Goal: Task Accomplishment & Management: Manage account settings

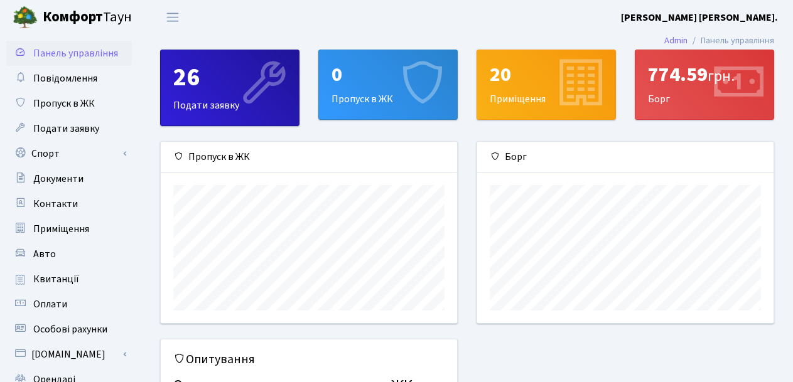
scroll to position [181, 296]
click at [699, 92] on div "774.59 грн. Борг" at bounding box center [704, 84] width 138 height 69
click at [56, 302] on span "Оплати" at bounding box center [50, 305] width 34 height 14
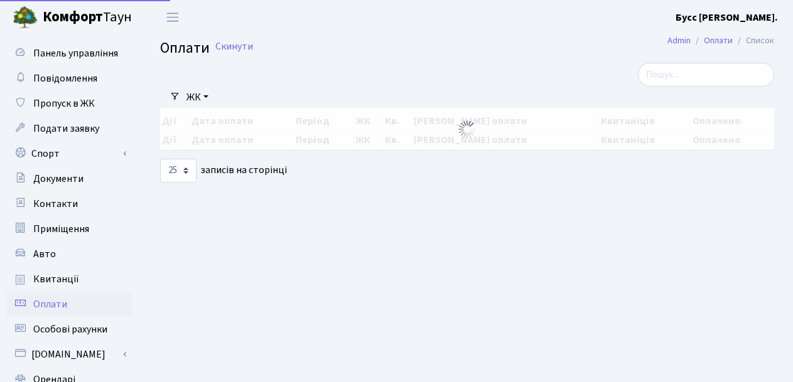
select select "25"
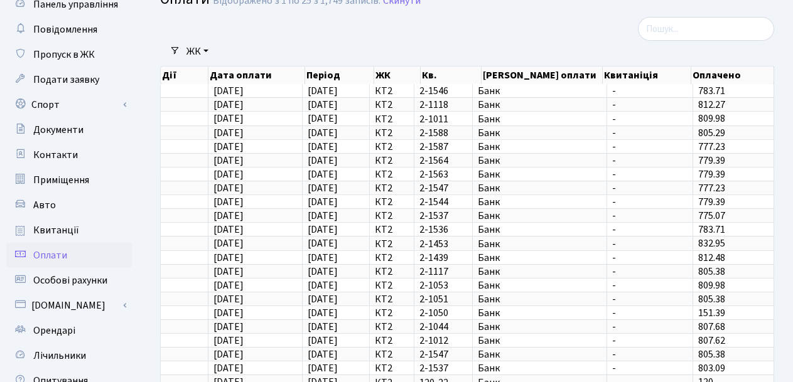
scroll to position [183, 0]
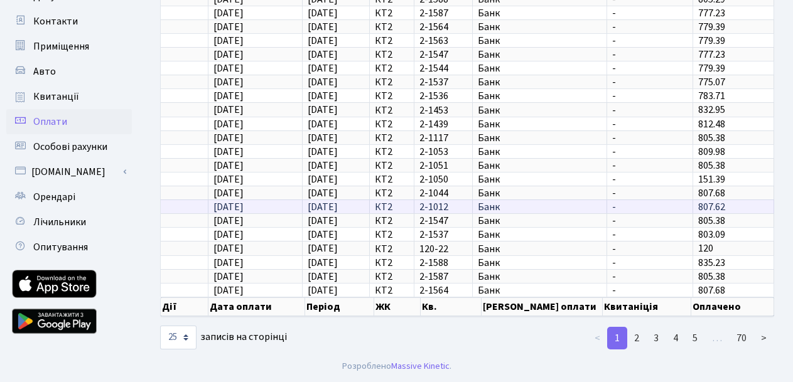
click at [262, 205] on td "24.09.2025" at bounding box center [255, 207] width 95 height 14
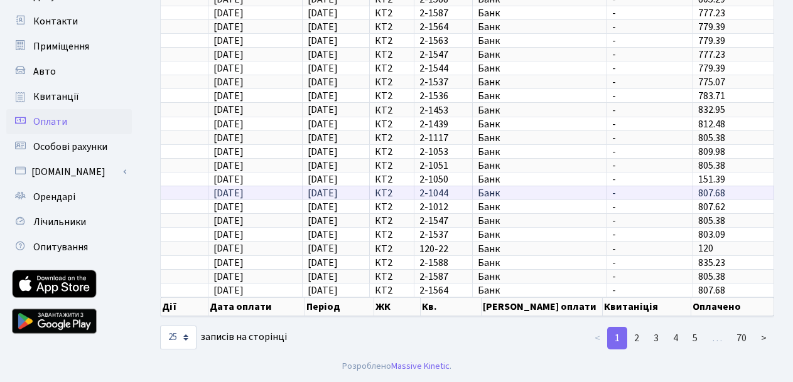
click at [265, 190] on td "24.09.2025" at bounding box center [255, 193] width 95 height 14
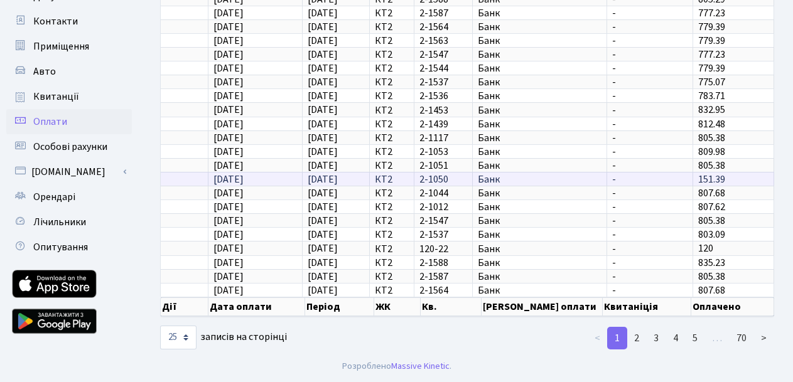
click at [266, 177] on td "24.09.2025" at bounding box center [255, 179] width 95 height 14
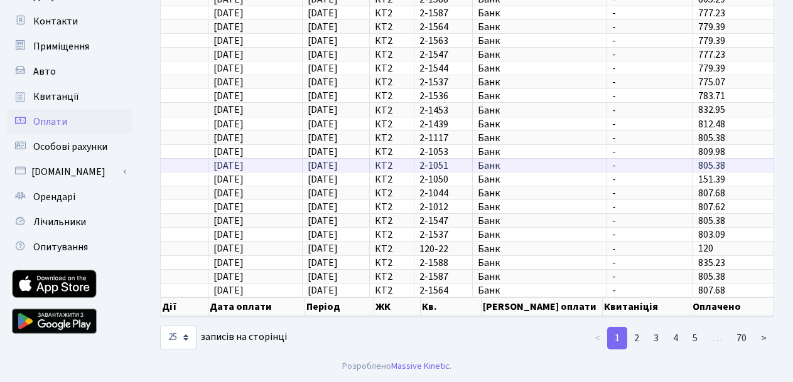
click at [265, 163] on td "24.09.2025" at bounding box center [255, 165] width 95 height 14
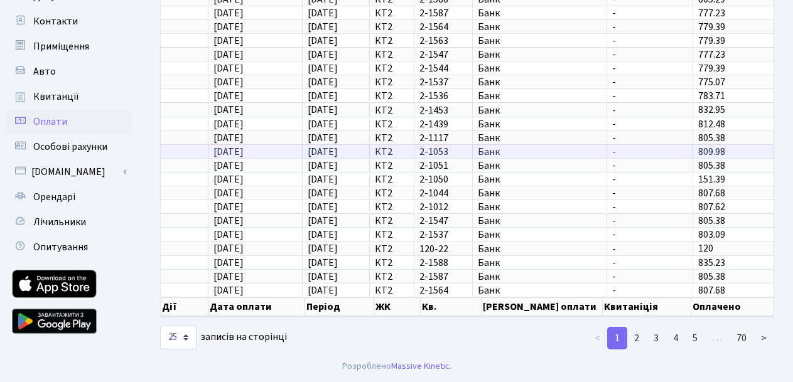
click at [264, 146] on td "24.09.2025" at bounding box center [255, 151] width 95 height 14
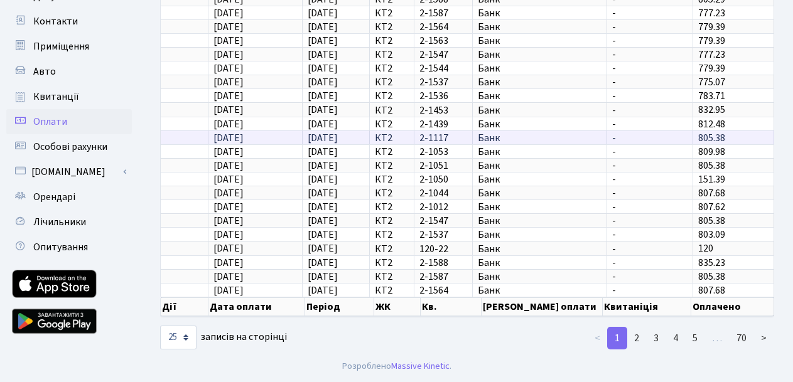
click at [264, 132] on td "24.09.2025" at bounding box center [255, 138] width 95 height 14
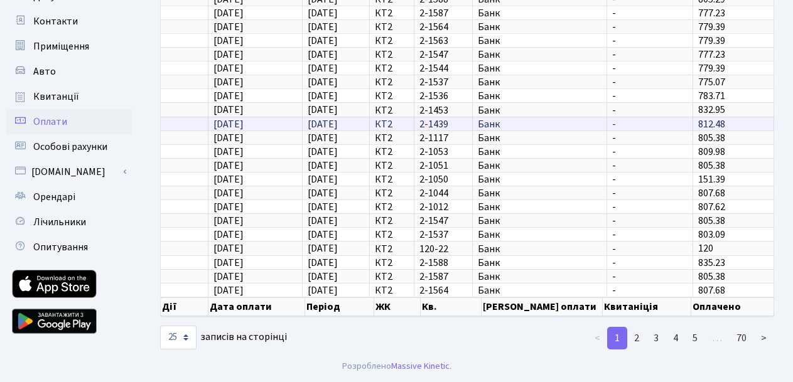
click at [267, 122] on td "24.09.2025" at bounding box center [255, 124] width 95 height 14
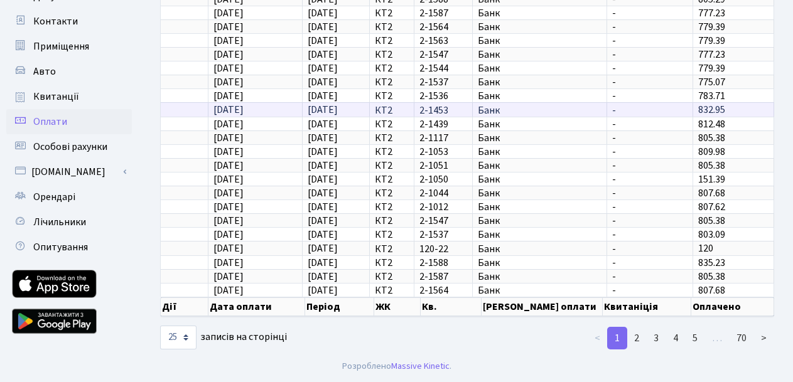
click at [264, 106] on td "24.09.2025" at bounding box center [255, 109] width 95 height 14
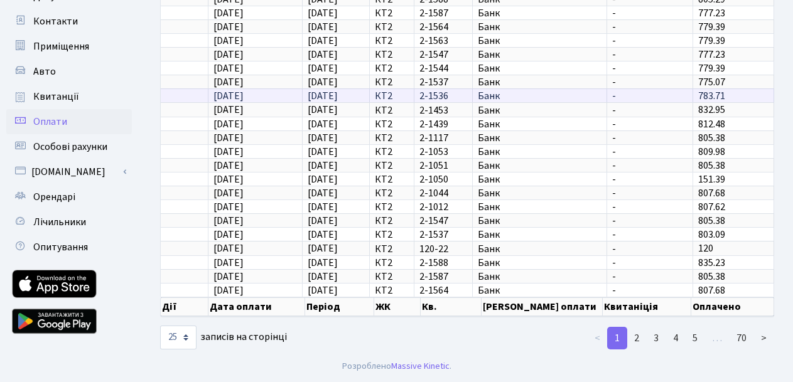
click at [269, 93] on td "24.09.2025" at bounding box center [255, 96] width 95 height 14
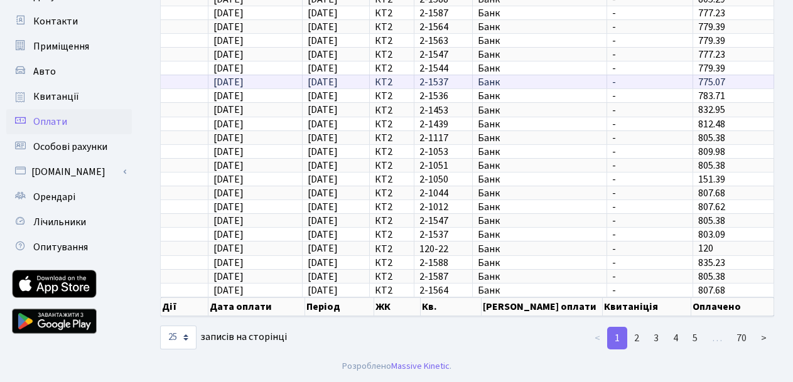
click at [271, 83] on td "24.09.2025" at bounding box center [255, 82] width 95 height 14
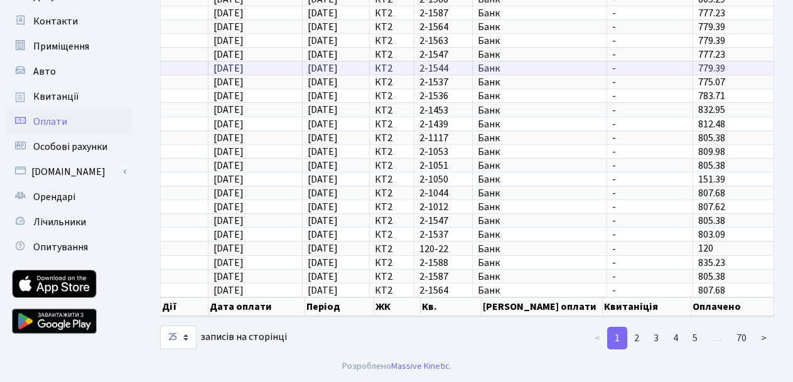
click at [272, 70] on td "24.09.2025" at bounding box center [255, 68] width 95 height 14
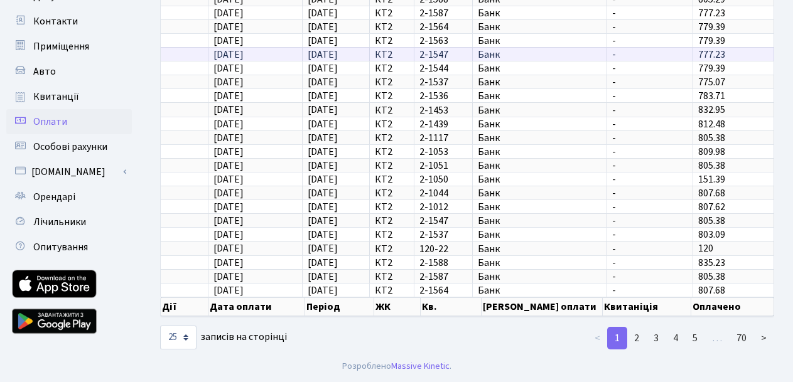
click at [271, 52] on td "24.09.2025" at bounding box center [255, 54] width 95 height 14
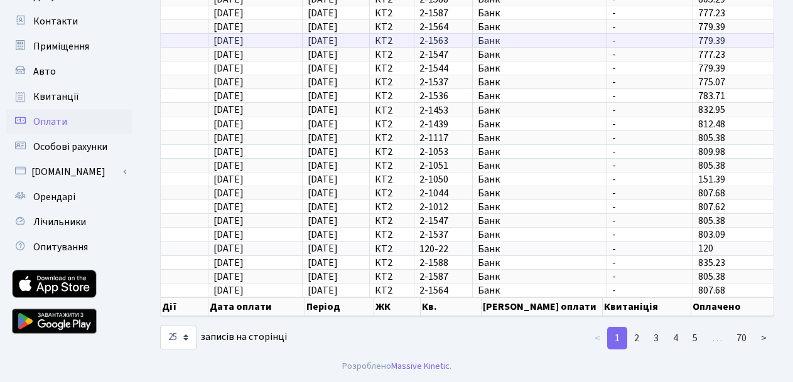
click at [272, 39] on td "24.09.2025" at bounding box center [255, 40] width 95 height 14
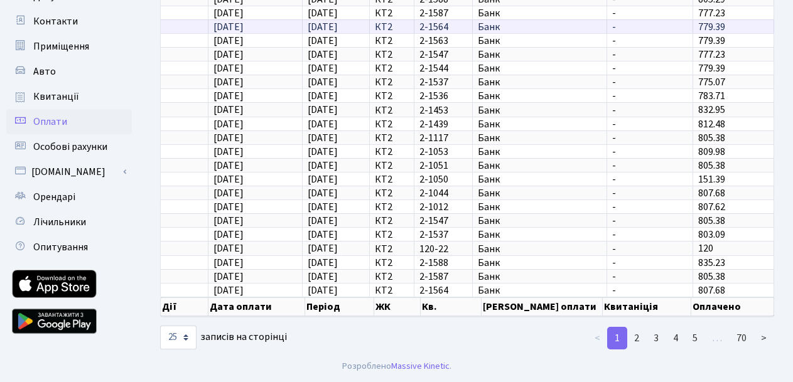
click at [274, 24] on td "24.09.2025" at bounding box center [255, 26] width 95 height 14
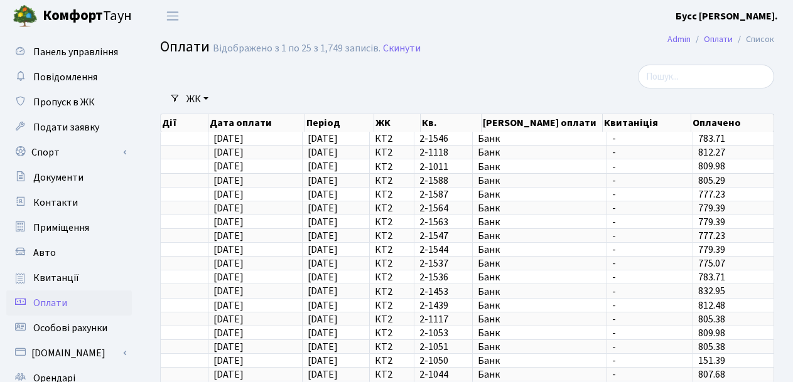
scroll to position [0, 0]
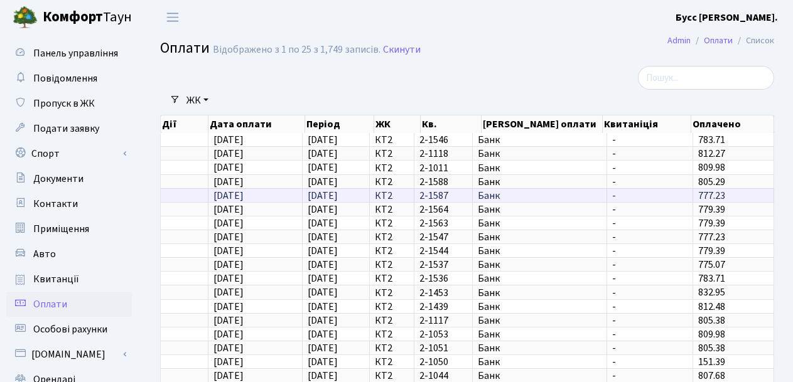
click at [276, 195] on td "24.09.2025" at bounding box center [255, 195] width 95 height 14
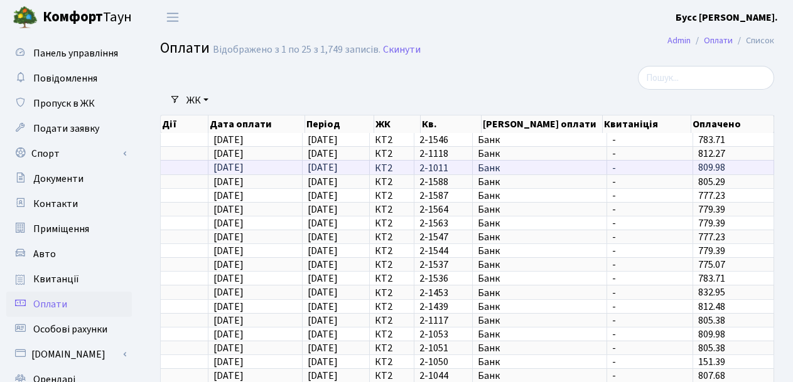
drag, startPoint x: 271, startPoint y: 180, endPoint x: 271, endPoint y: 172, distance: 8.2
click at [271, 178] on td "24.09.2025" at bounding box center [255, 181] width 95 height 14
click at [269, 164] on td "25.09.2025" at bounding box center [255, 167] width 95 height 14
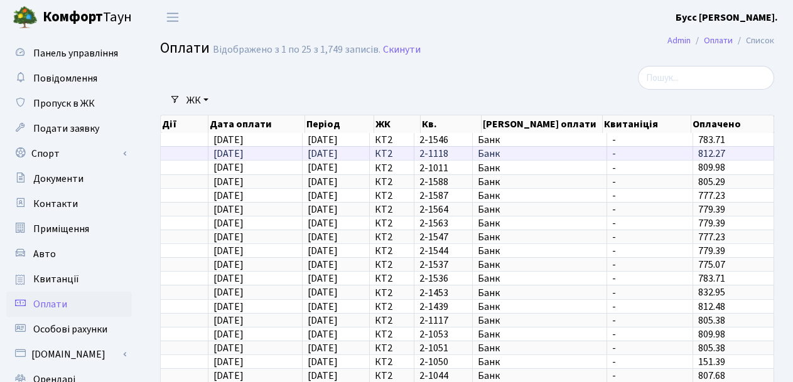
click at [271, 153] on td "25.09.2025" at bounding box center [255, 153] width 95 height 14
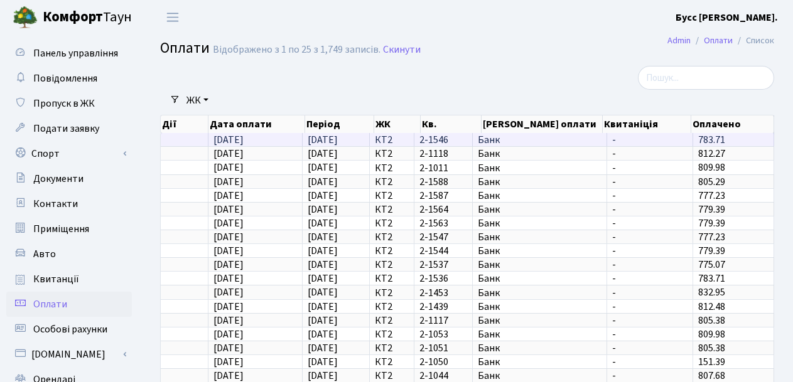
click at [271, 135] on td "25.09.2025" at bounding box center [255, 139] width 95 height 13
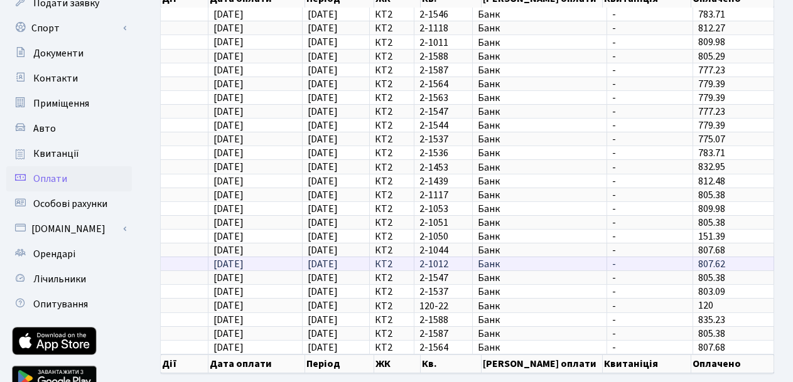
scroll to position [63, 0]
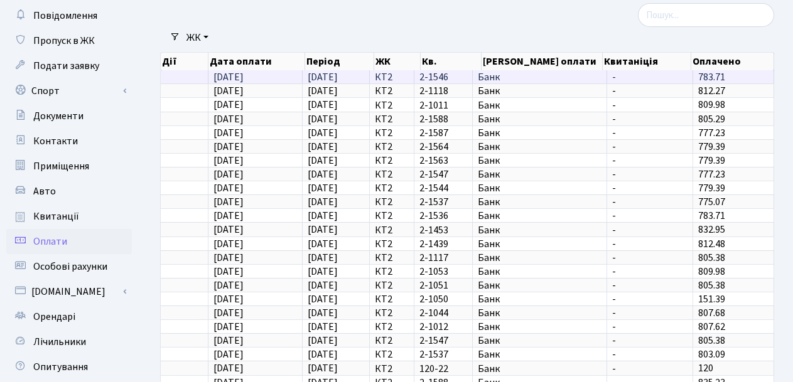
click at [266, 73] on td "25.09.2025" at bounding box center [255, 76] width 95 height 13
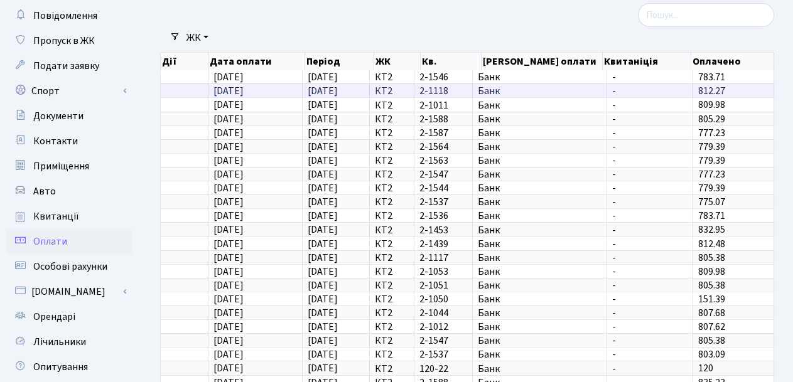
click at [261, 90] on td "25.09.2025" at bounding box center [255, 90] width 95 height 14
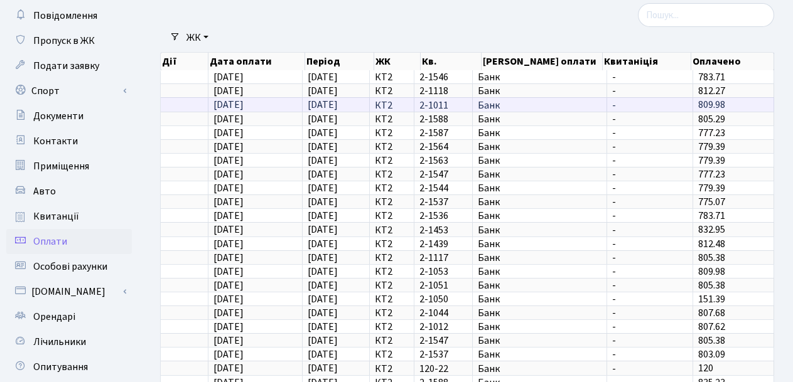
click at [270, 110] on td "25.09.2025" at bounding box center [255, 104] width 95 height 14
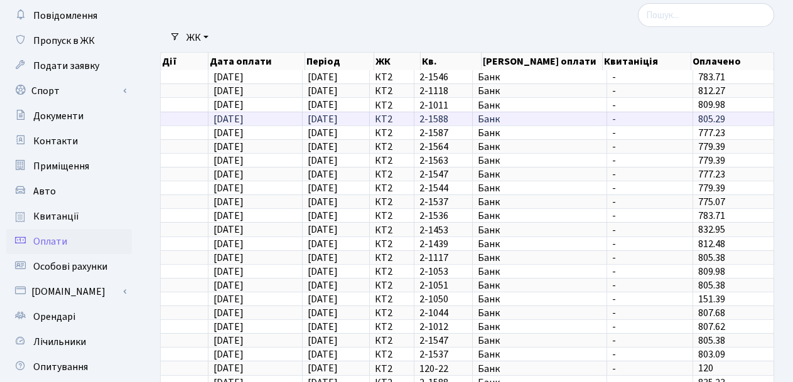
click at [273, 121] on td "24.09.2025" at bounding box center [255, 119] width 95 height 14
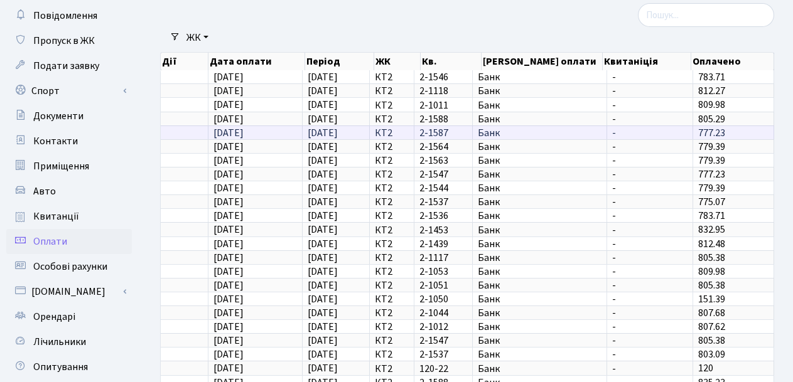
click at [273, 131] on td "24.09.2025" at bounding box center [255, 133] width 95 height 14
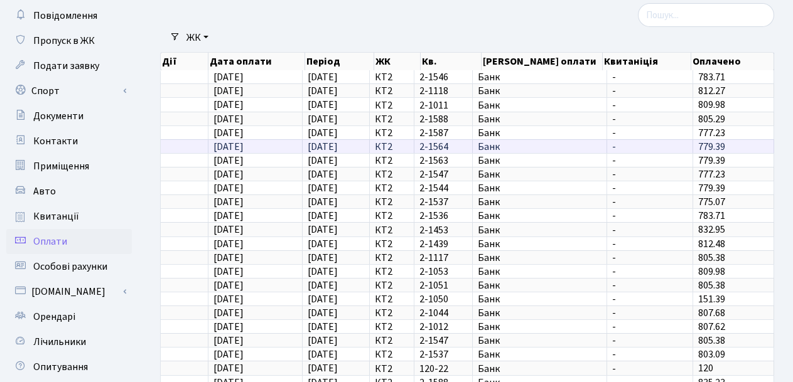
click at [273, 143] on td "24.09.2025" at bounding box center [255, 146] width 95 height 14
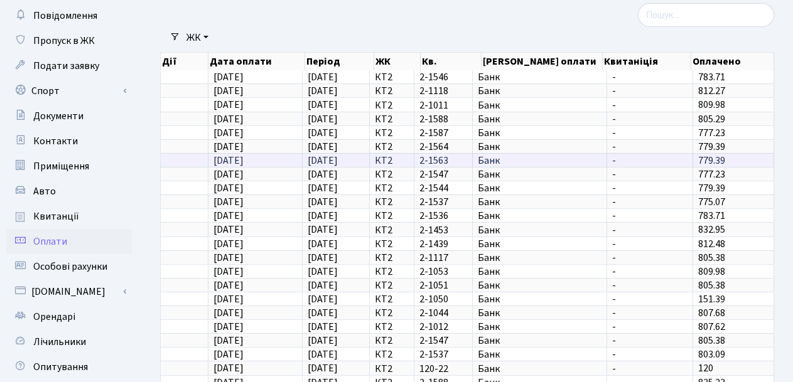
click at [275, 161] on td "24.09.2025" at bounding box center [255, 160] width 95 height 14
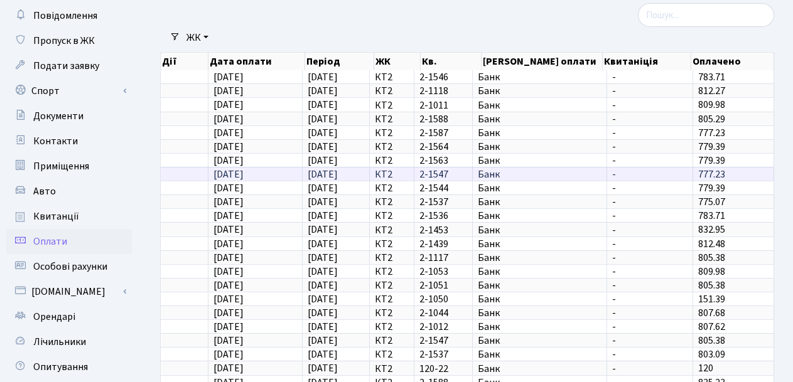
click at [273, 177] on td "24.09.2025" at bounding box center [255, 174] width 95 height 14
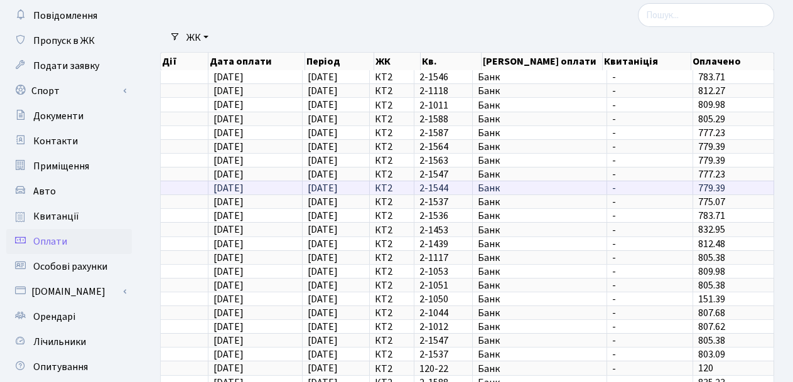
click at [271, 190] on td "24.09.2025" at bounding box center [255, 188] width 95 height 14
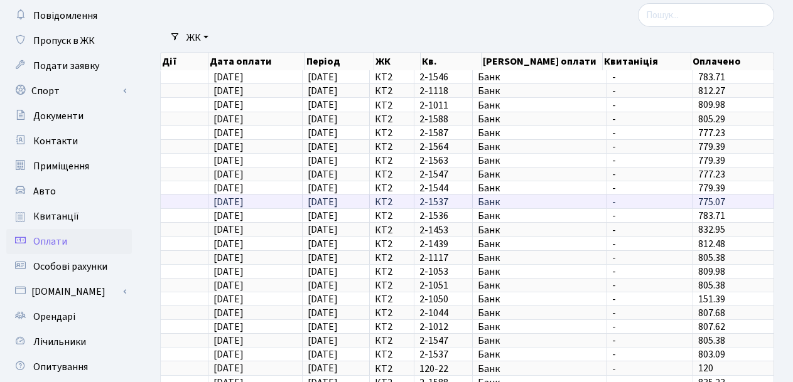
click at [266, 206] on td "24.09.2025" at bounding box center [255, 202] width 95 height 14
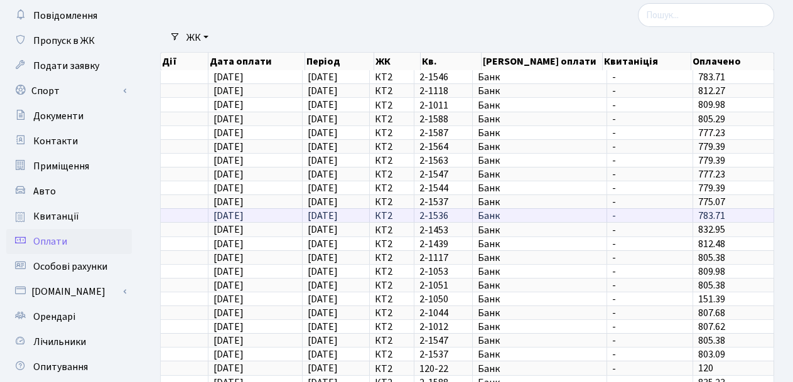
click at [266, 218] on td "24.09.2025" at bounding box center [255, 215] width 95 height 14
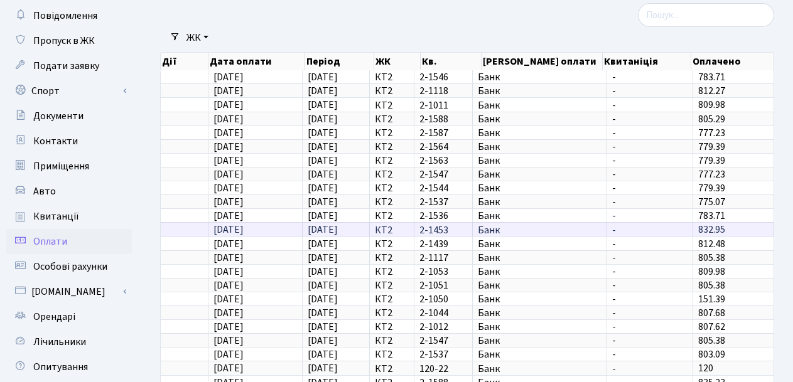
click at [270, 228] on td "24.09.2025" at bounding box center [255, 229] width 95 height 14
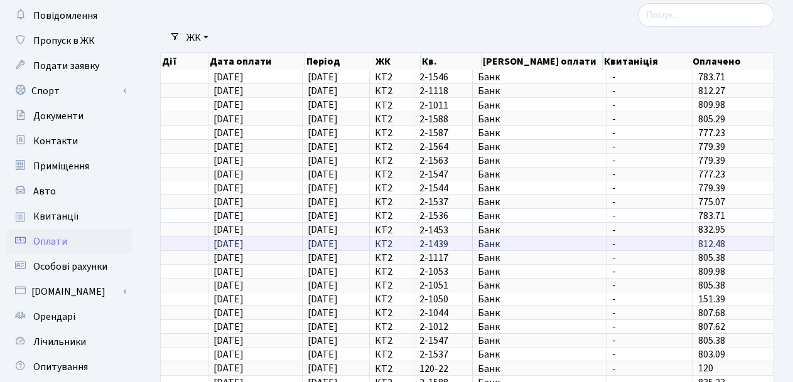
click at [272, 240] on td "24.09.2025" at bounding box center [255, 244] width 95 height 14
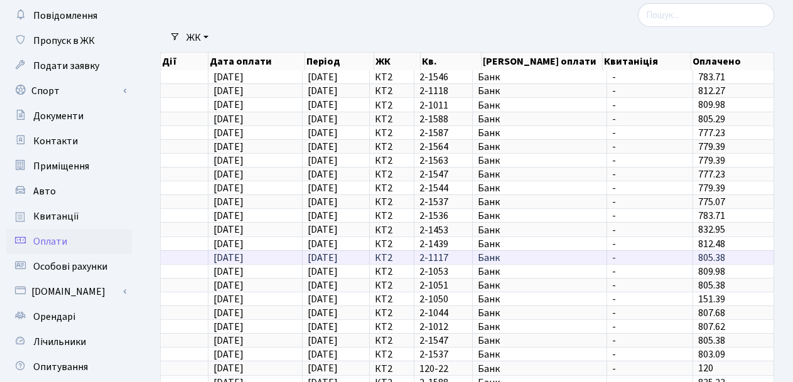
click at [274, 254] on td "24.09.2025" at bounding box center [255, 257] width 95 height 14
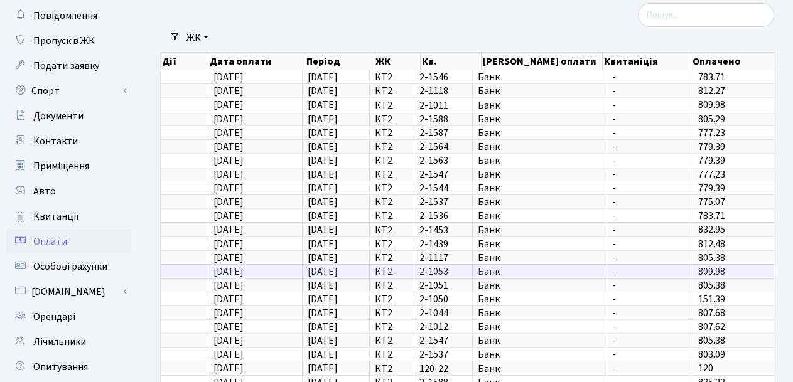
click at [273, 272] on td "24.09.2025" at bounding box center [255, 271] width 95 height 14
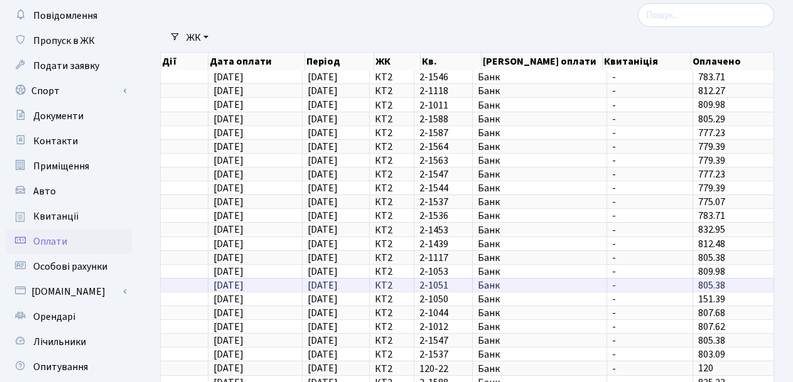
click at [270, 283] on td "24.09.2025" at bounding box center [255, 285] width 95 height 14
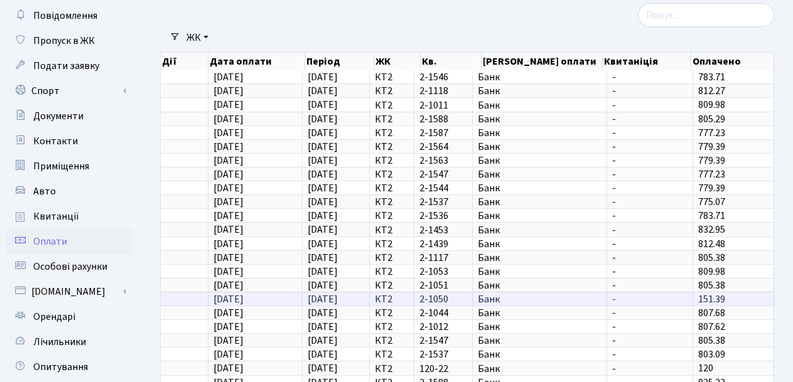
click at [272, 298] on td "24.09.2025" at bounding box center [255, 299] width 95 height 14
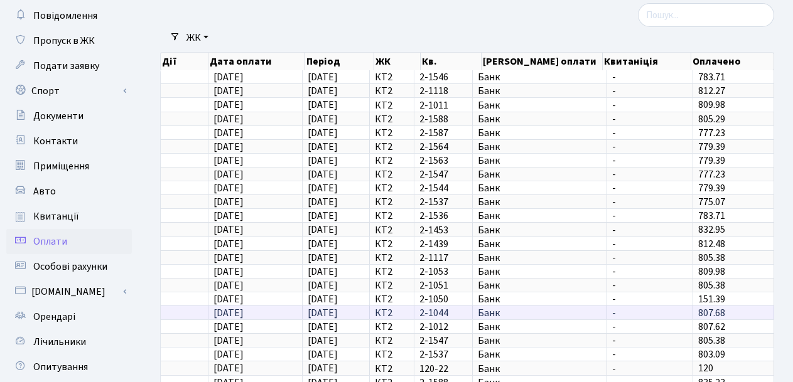
click at [271, 310] on td "24.09.2025" at bounding box center [255, 313] width 95 height 14
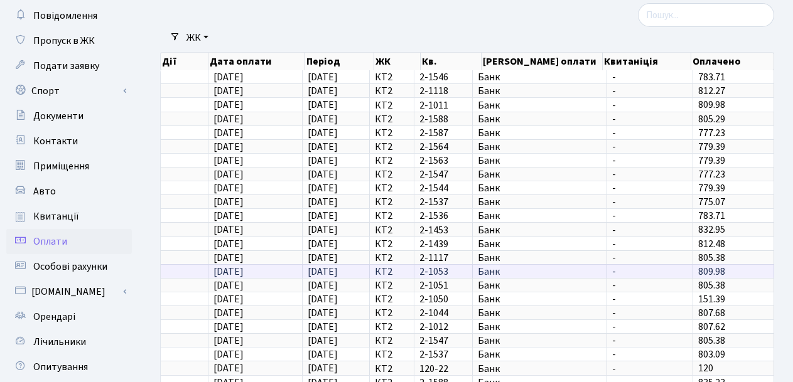
drag, startPoint x: 272, startPoint y: 325, endPoint x: 188, endPoint y: 277, distance: 97.0
click at [190, 276] on tbody "25.09.2025 25.09.2025 КТ2 2-1546 Банк - 783.71 25.09.2025 25.09.2025 -" at bounding box center [467, 243] width 613 height 346
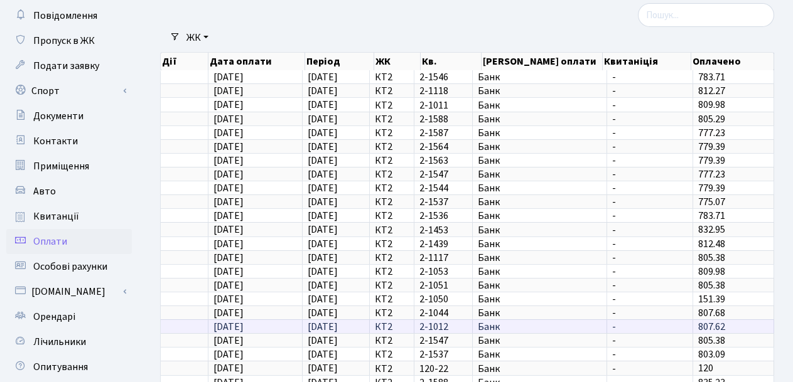
click at [269, 327] on td "24.09.2025" at bounding box center [255, 326] width 95 height 14
click at [269, 326] on td "24.09.2025" at bounding box center [255, 326] width 95 height 14
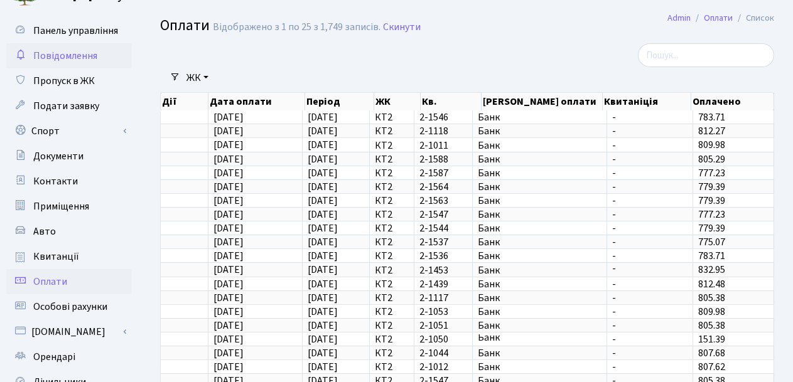
scroll to position [0, 0]
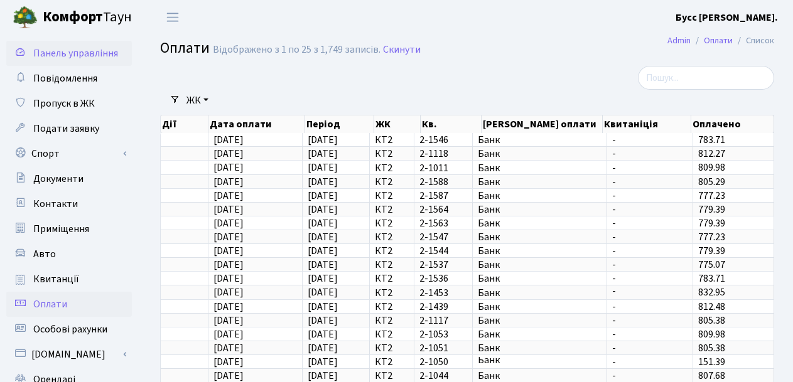
click at [78, 42] on link "Панель управління" at bounding box center [69, 53] width 126 height 25
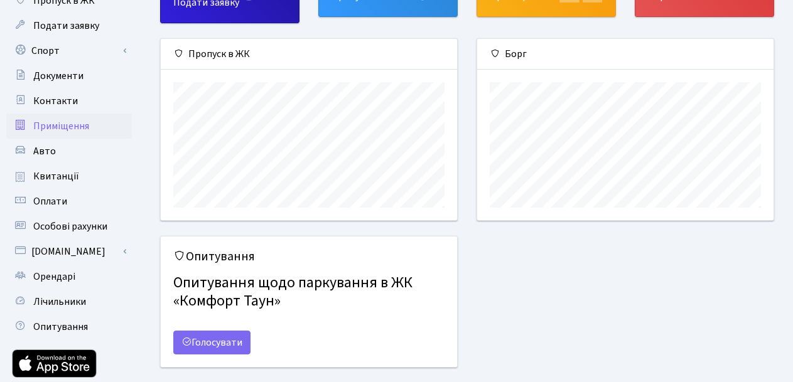
scroll to position [126, 0]
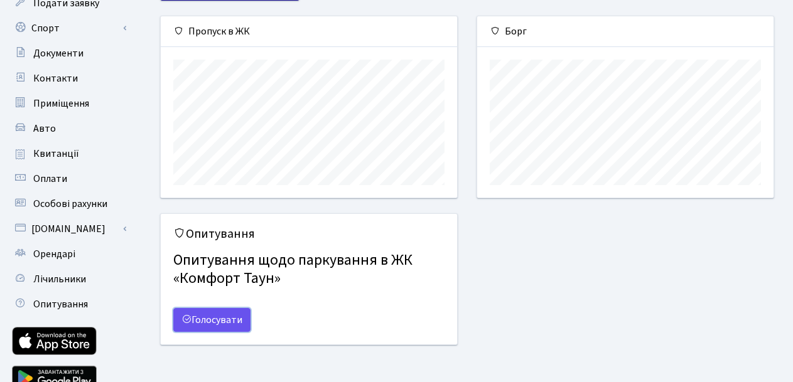
click at [212, 319] on link "Голосувати" at bounding box center [211, 320] width 77 height 24
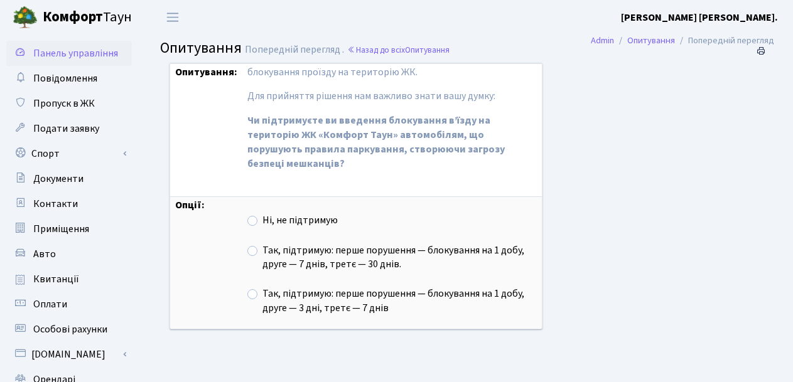
click at [76, 59] on span "Панель управління" at bounding box center [75, 53] width 85 height 14
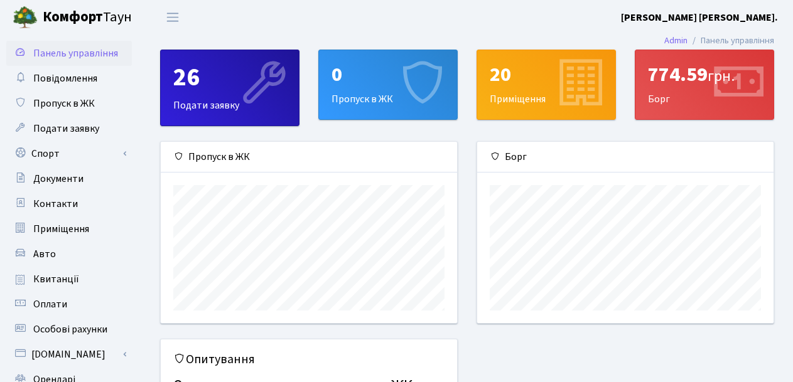
scroll to position [181, 296]
click at [717, 78] on icon at bounding box center [737, 85] width 60 height 60
click at [512, 65] on div "20" at bounding box center [546, 75] width 113 height 24
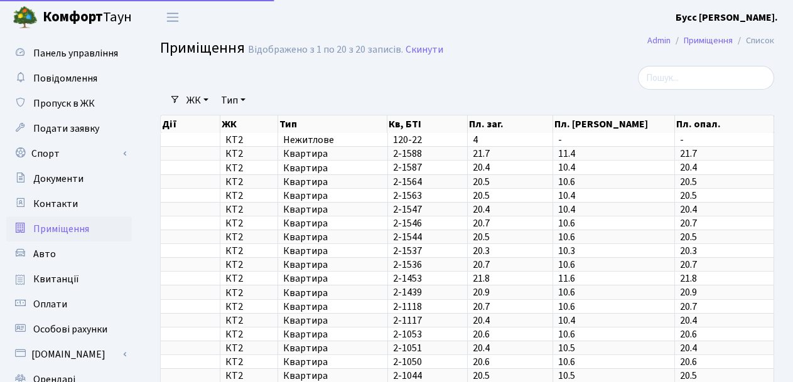
select select "25"
click at [70, 48] on span "Панель управління" at bounding box center [75, 53] width 85 height 14
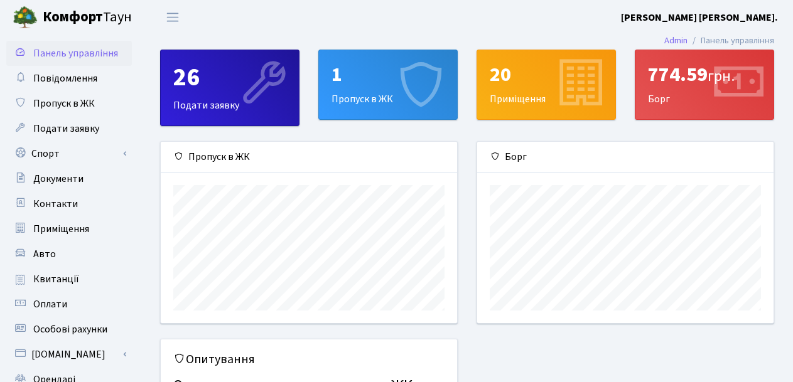
click at [364, 67] on div "1" at bounding box center [387, 75] width 113 height 24
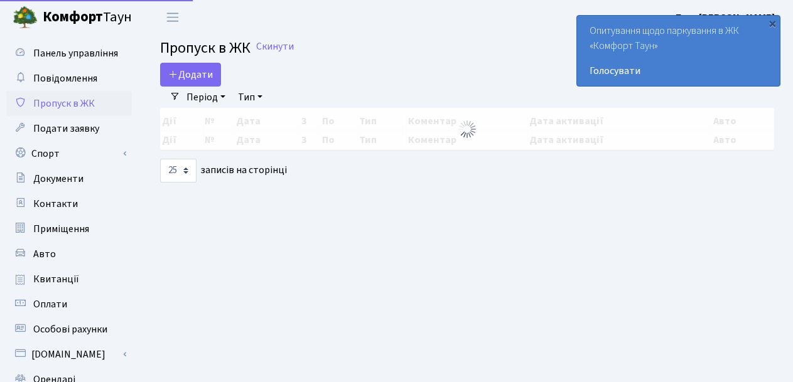
select select "25"
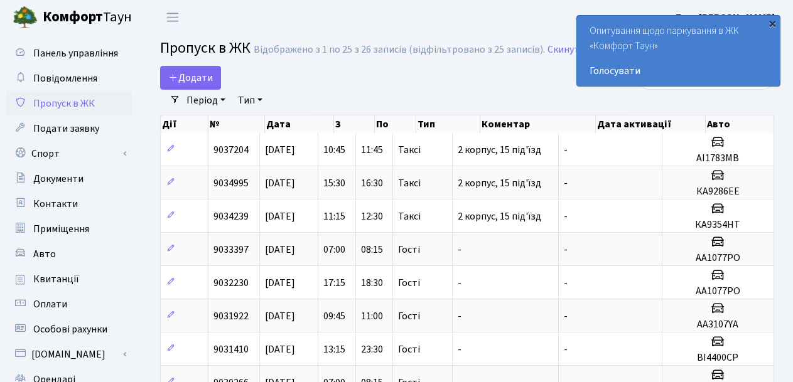
click at [771, 24] on div "×" at bounding box center [772, 23] width 13 height 13
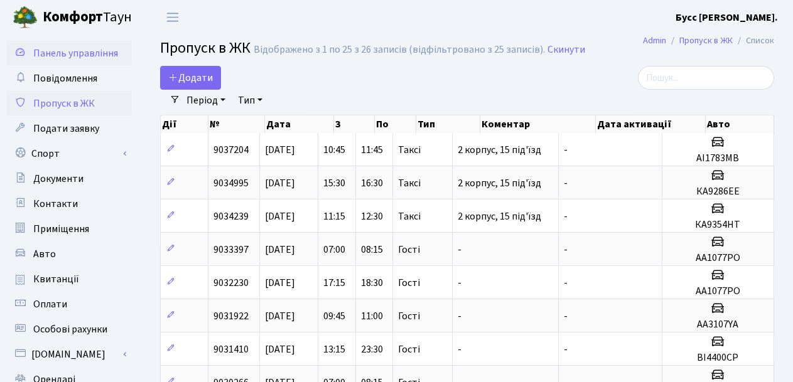
click at [87, 49] on span "Панель управління" at bounding box center [75, 53] width 85 height 14
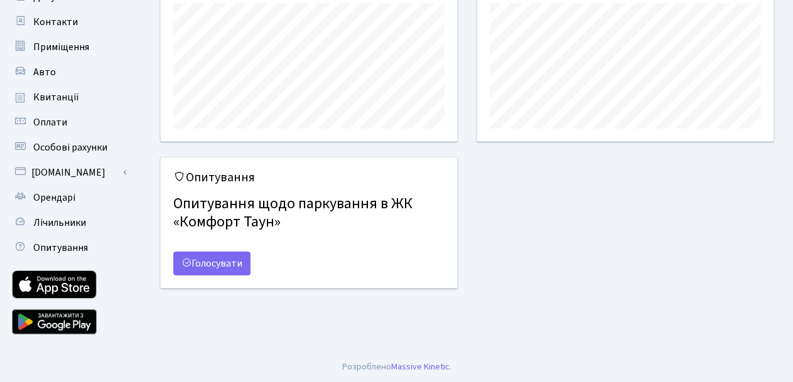
scroll to position [181, 296]
click at [65, 196] on span "Орендарі" at bounding box center [54, 197] width 42 height 14
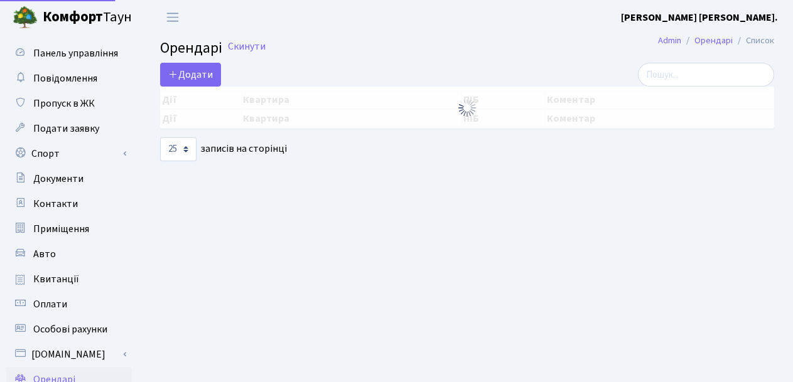
select select "25"
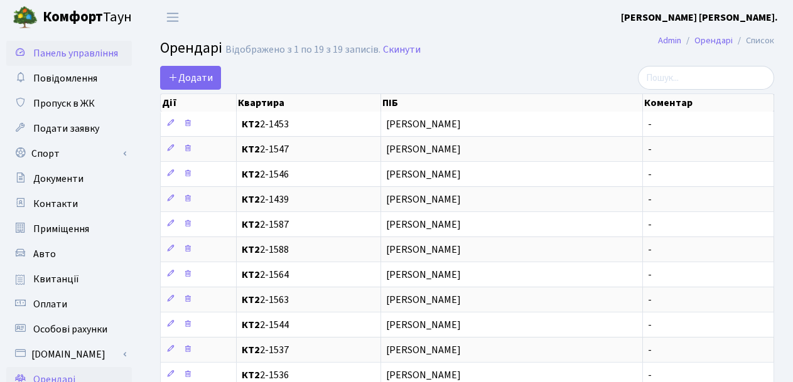
click at [71, 57] on span "Панель управління" at bounding box center [75, 53] width 85 height 14
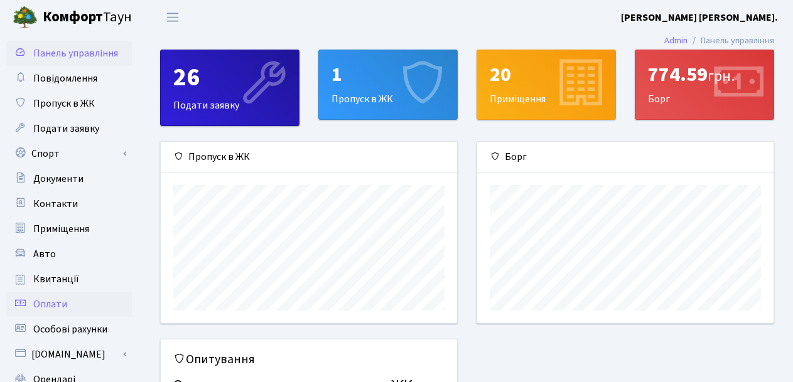
click at [60, 303] on span "Оплати" at bounding box center [50, 305] width 34 height 14
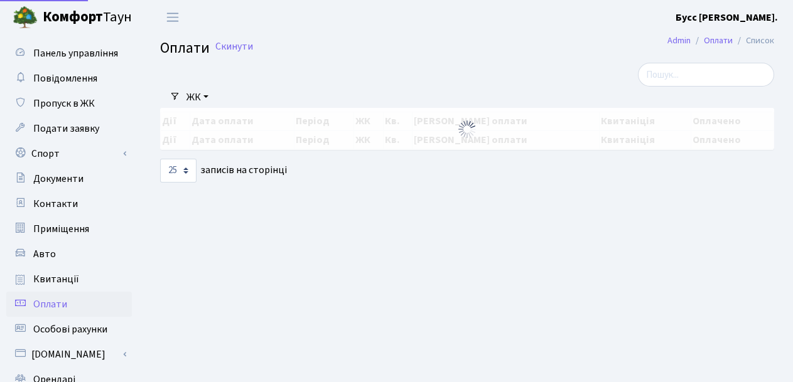
select select "25"
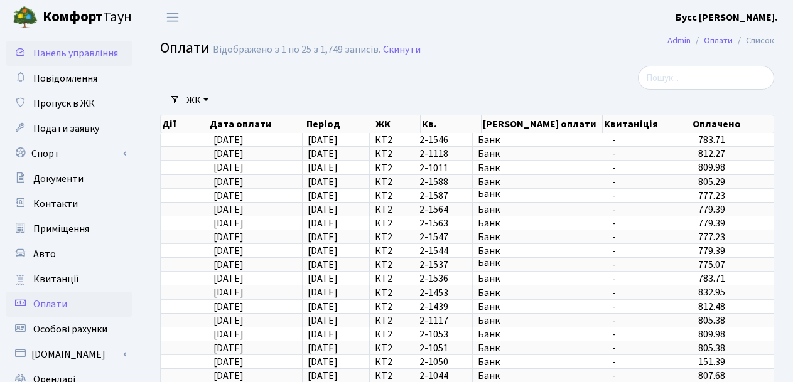
click at [80, 51] on span "Панель управління" at bounding box center [75, 53] width 85 height 14
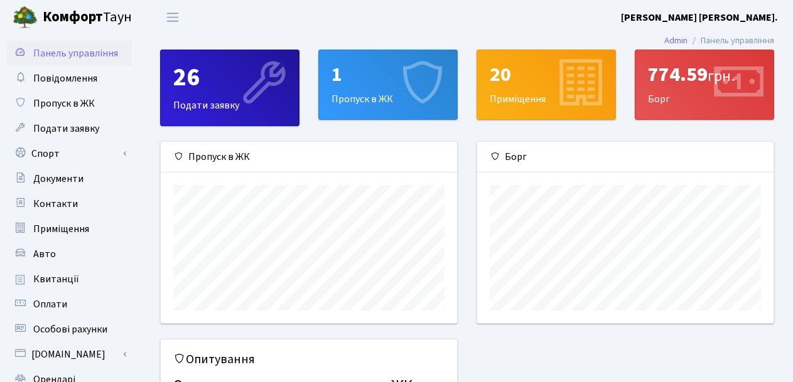
scroll to position [181, 296]
click at [84, 77] on span "Повідомлення" at bounding box center [65, 79] width 64 height 14
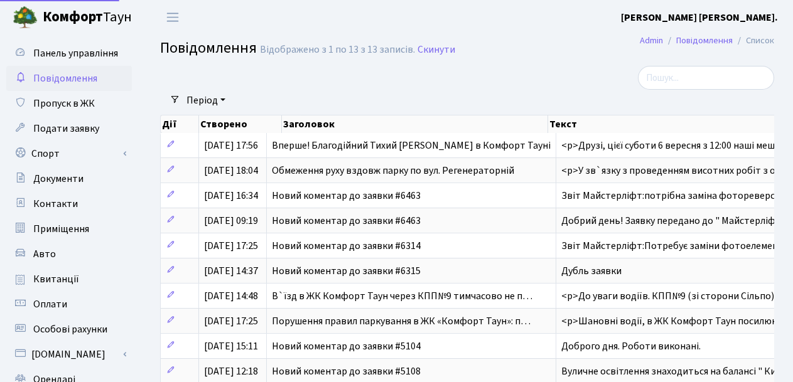
select select "25"
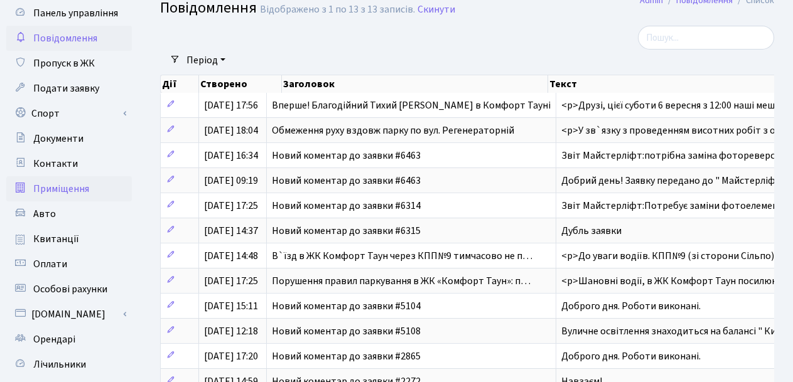
scroll to position [63, 0]
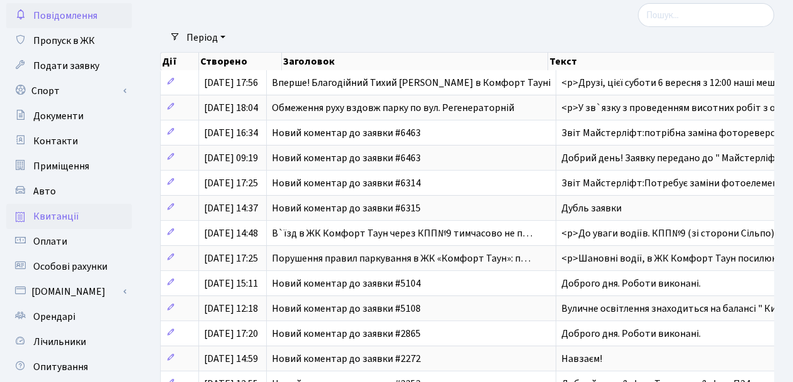
click at [70, 222] on span "Квитанції" at bounding box center [56, 217] width 46 height 14
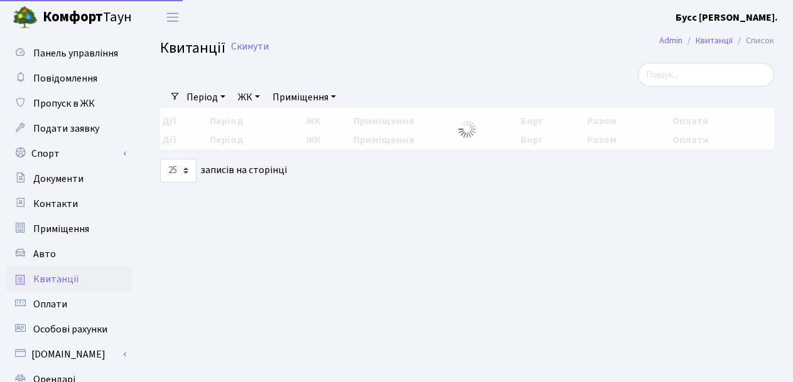
select select "25"
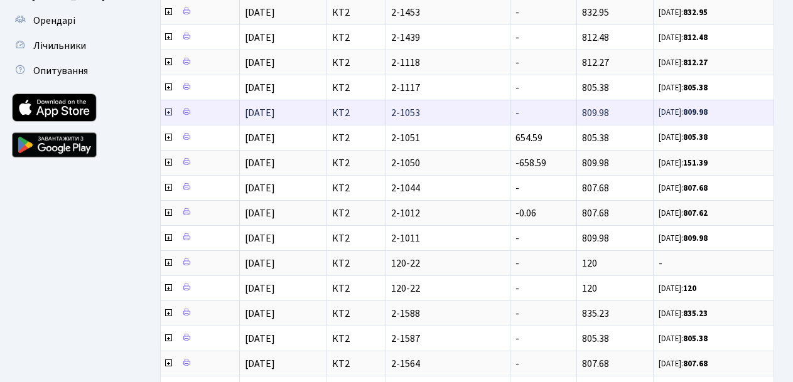
scroll to position [377, 0]
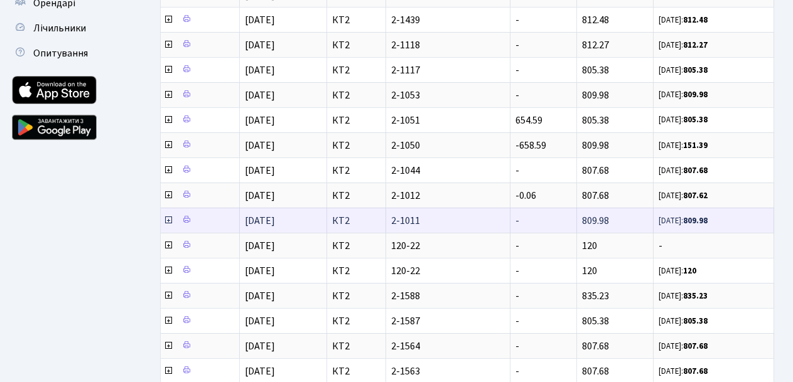
click at [744, 223] on span "25.09.25: 809.98" at bounding box center [713, 220] width 110 height 11
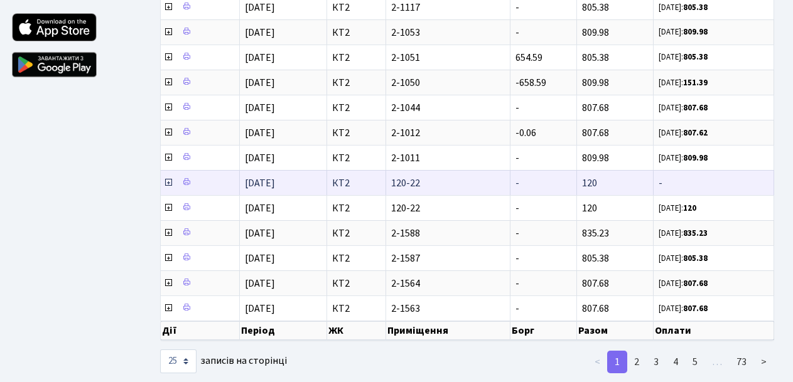
scroll to position [463, 0]
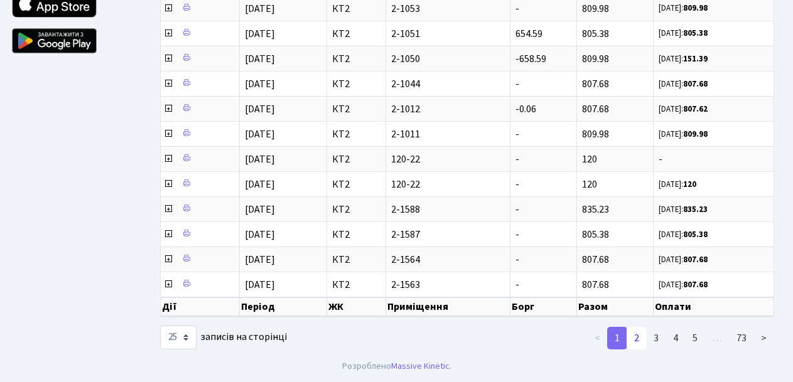
click at [636, 335] on link "2" at bounding box center [636, 338] width 20 height 23
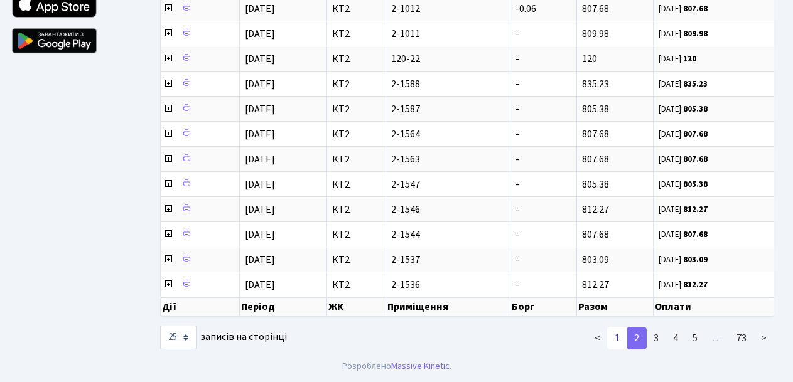
click at [616, 340] on link "1" at bounding box center [617, 338] width 20 height 23
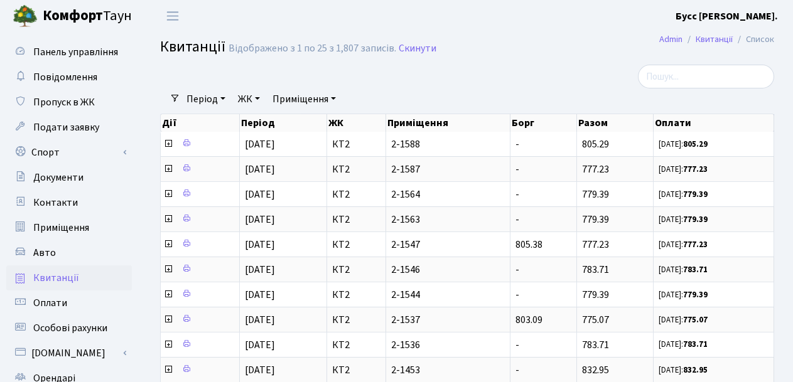
scroll to position [0, 0]
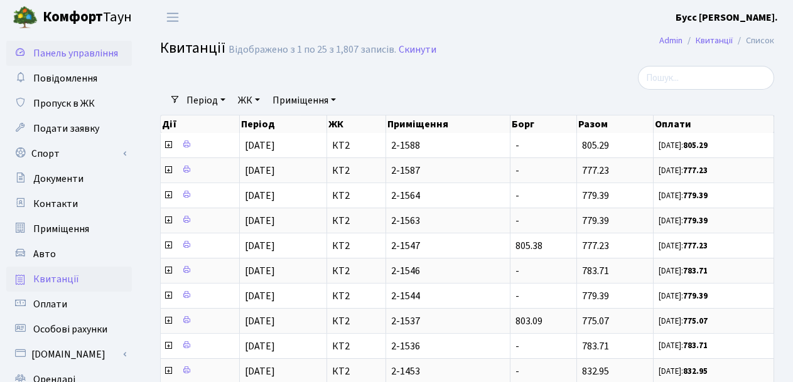
click at [79, 53] on span "Панель управління" at bounding box center [75, 53] width 85 height 14
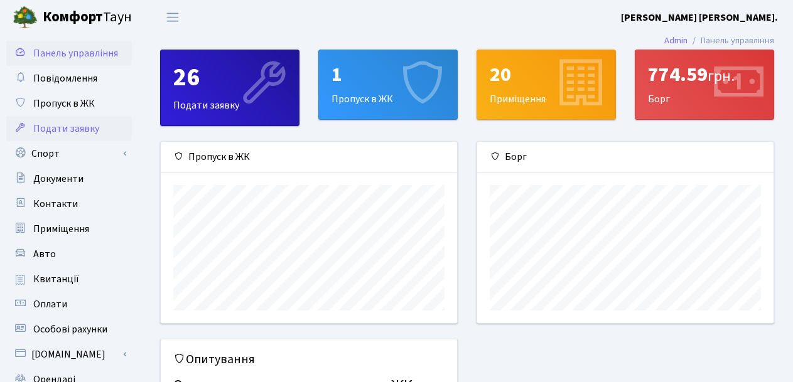
scroll to position [181, 296]
click at [507, 156] on div "Борг" at bounding box center [625, 157] width 296 height 31
click at [169, 19] on span "Переключити навігацію" at bounding box center [172, 17] width 19 height 14
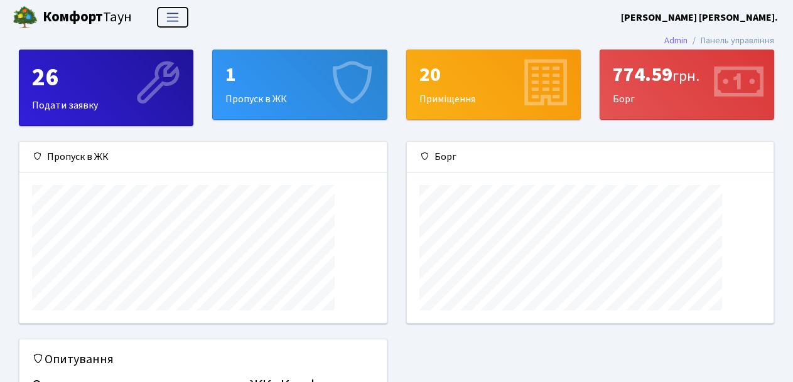
scroll to position [181, 367]
click at [169, 19] on span "Переключити навігацію" at bounding box center [172, 17] width 19 height 14
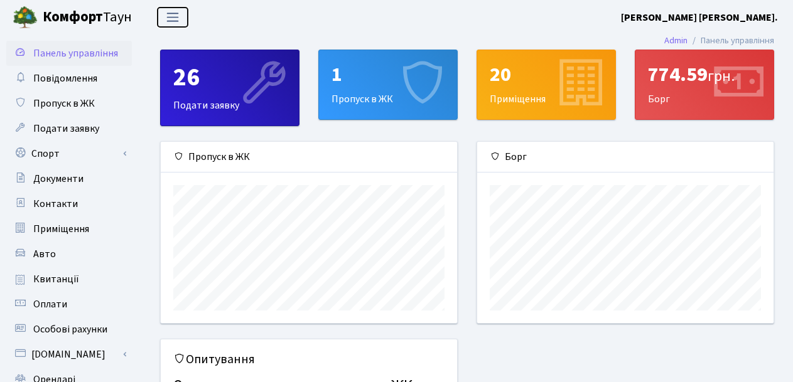
scroll to position [627511, 627396]
click at [767, 16] on b "[PERSON_NAME] [PERSON_NAME]." at bounding box center [699, 18] width 157 height 14
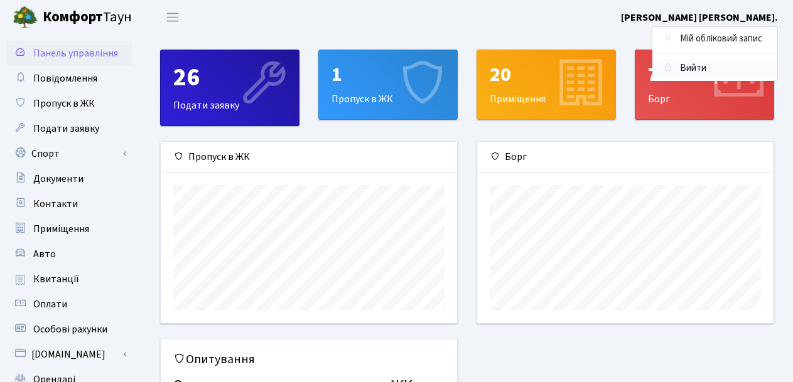
click at [688, 66] on link "Вийти" at bounding box center [714, 68] width 125 height 19
